Goal: Entertainment & Leisure: Consume media (video, audio)

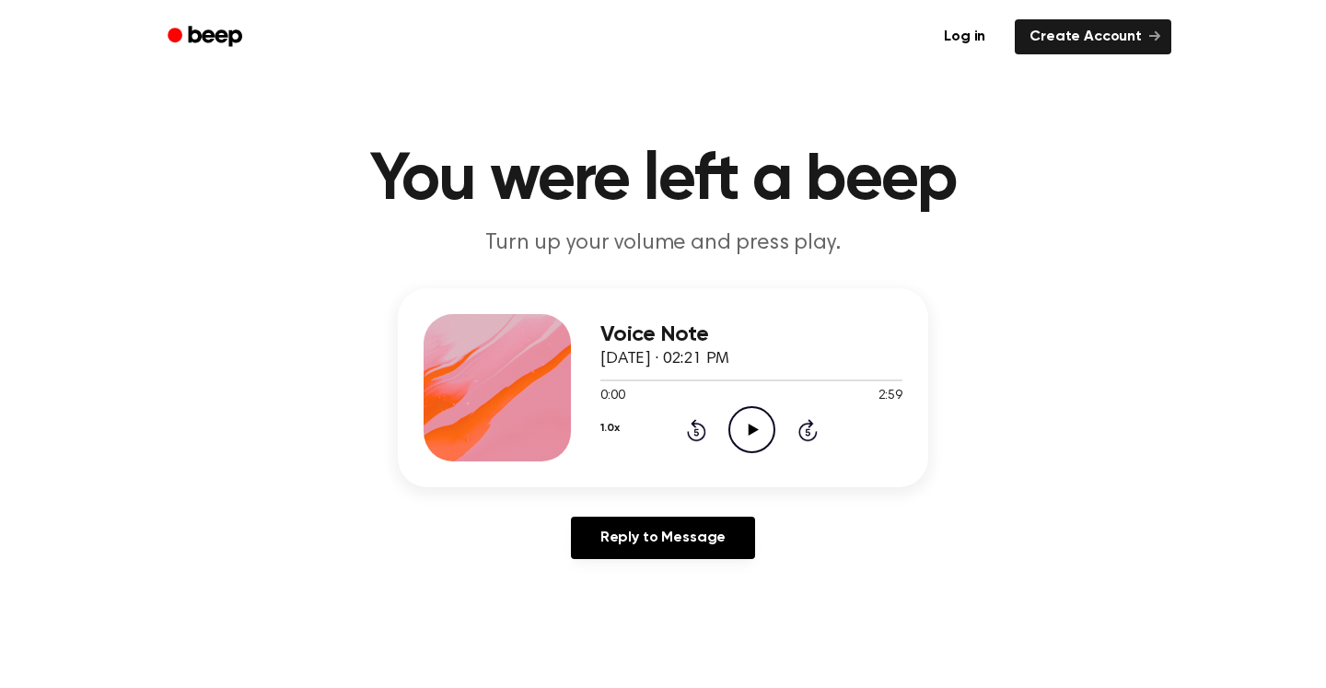
click at [748, 428] on icon at bounding box center [752, 429] width 10 height 12
click at [758, 419] on icon "Play Audio" at bounding box center [751, 429] width 47 height 47
click at [693, 434] on icon "Rewind 5 seconds" at bounding box center [696, 430] width 20 height 24
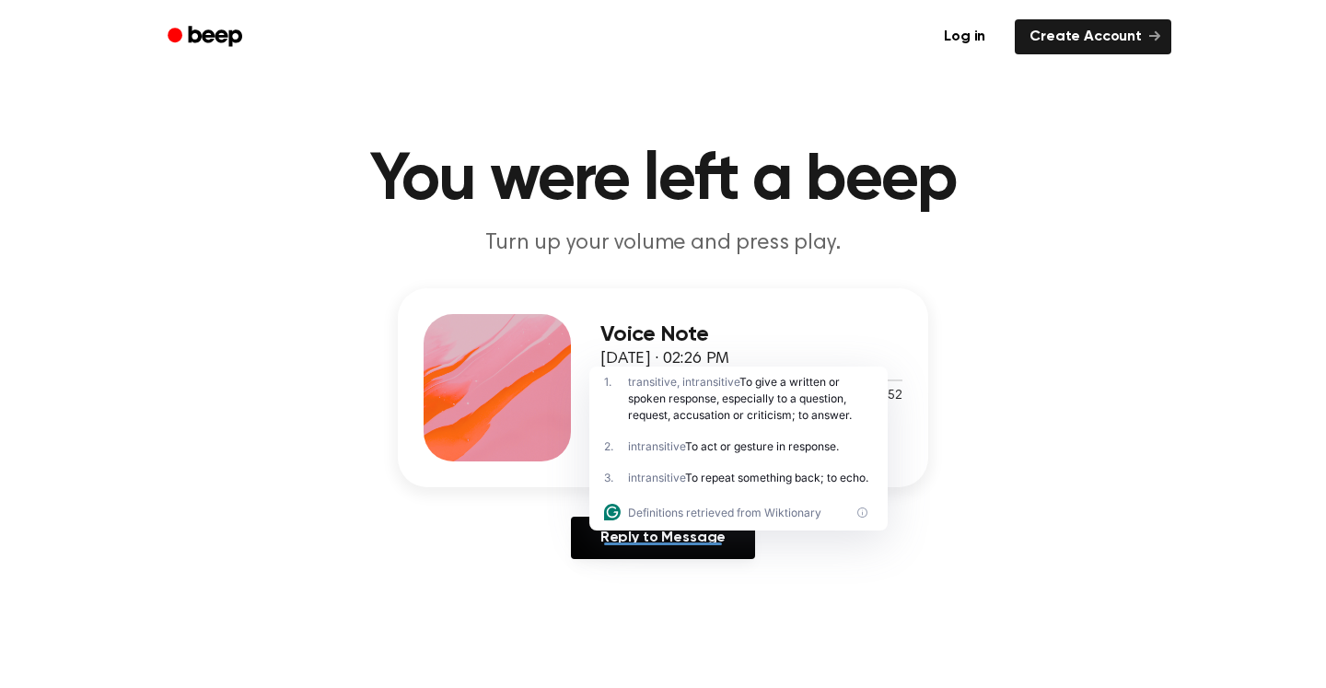
click at [755, 426] on div "1 . transitive, intransitive To give a written or spoken response, especially t…" at bounding box center [738, 398] width 298 height 64
click at [872, 314] on div "Voice Note [DATE] · 02:26 PM 0:42 1:52 Your browser does not support the [objec…" at bounding box center [751, 387] width 302 height 147
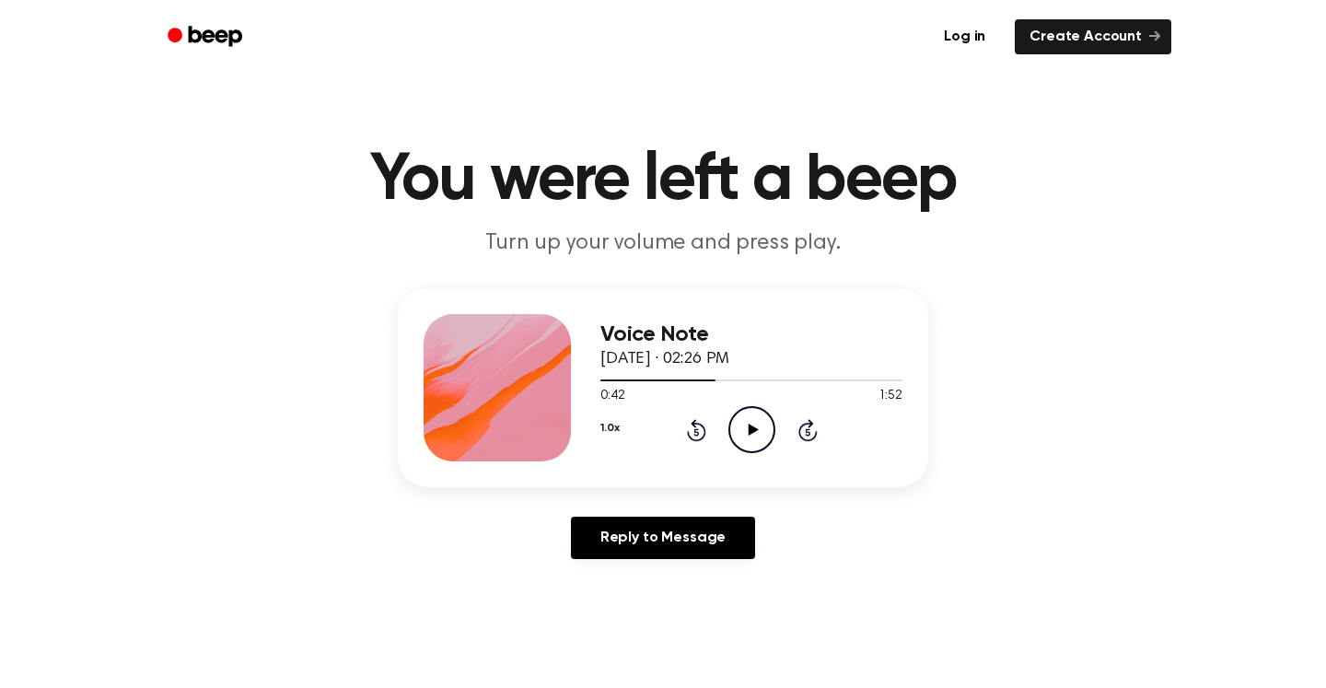
click at [748, 435] on icon "Play Audio" at bounding box center [751, 429] width 47 height 47
